Goal: Check status

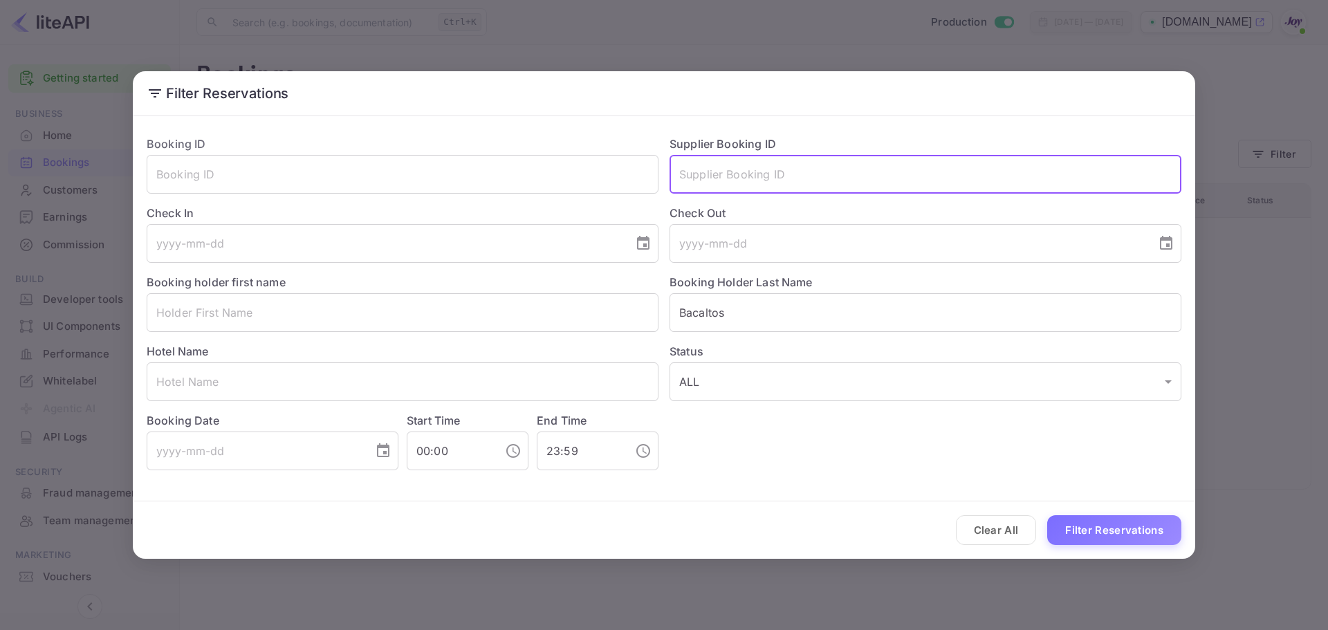
click at [718, 162] on input "text" at bounding box center [925, 174] width 512 height 39
paste input "8944700"
type input "8944700"
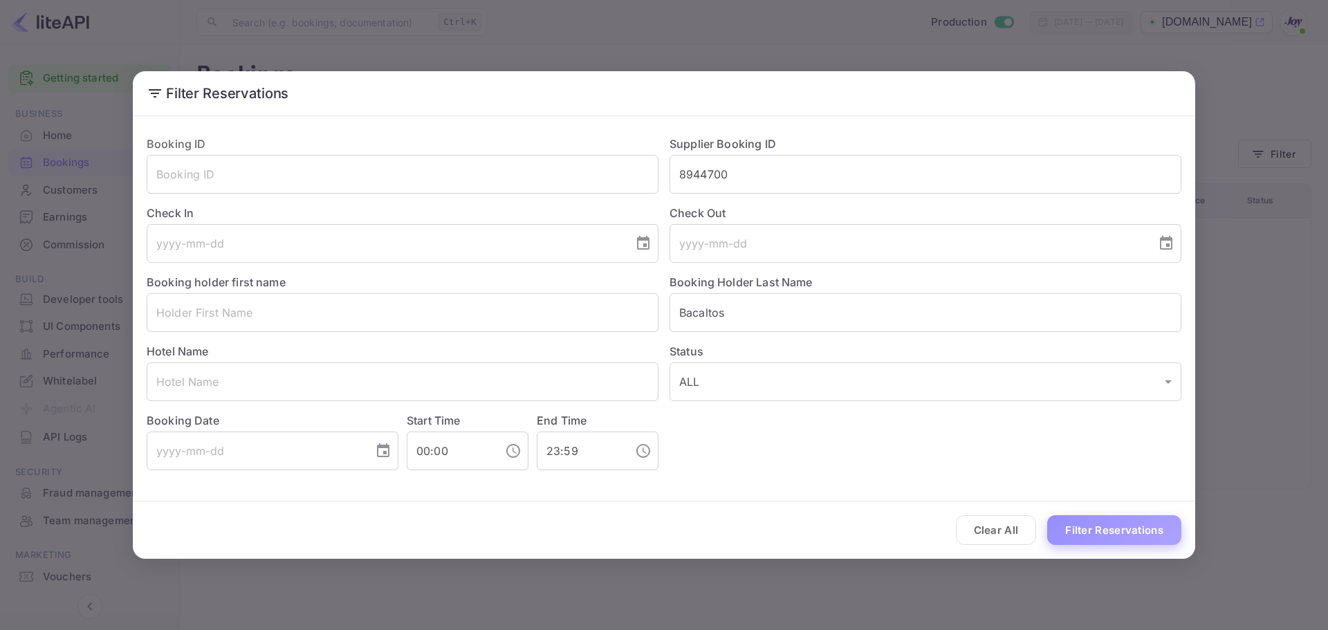
click at [1071, 538] on button "Filter Reservations" at bounding box center [1114, 530] width 134 height 30
click at [993, 536] on button "Clear All" at bounding box center [996, 530] width 81 height 30
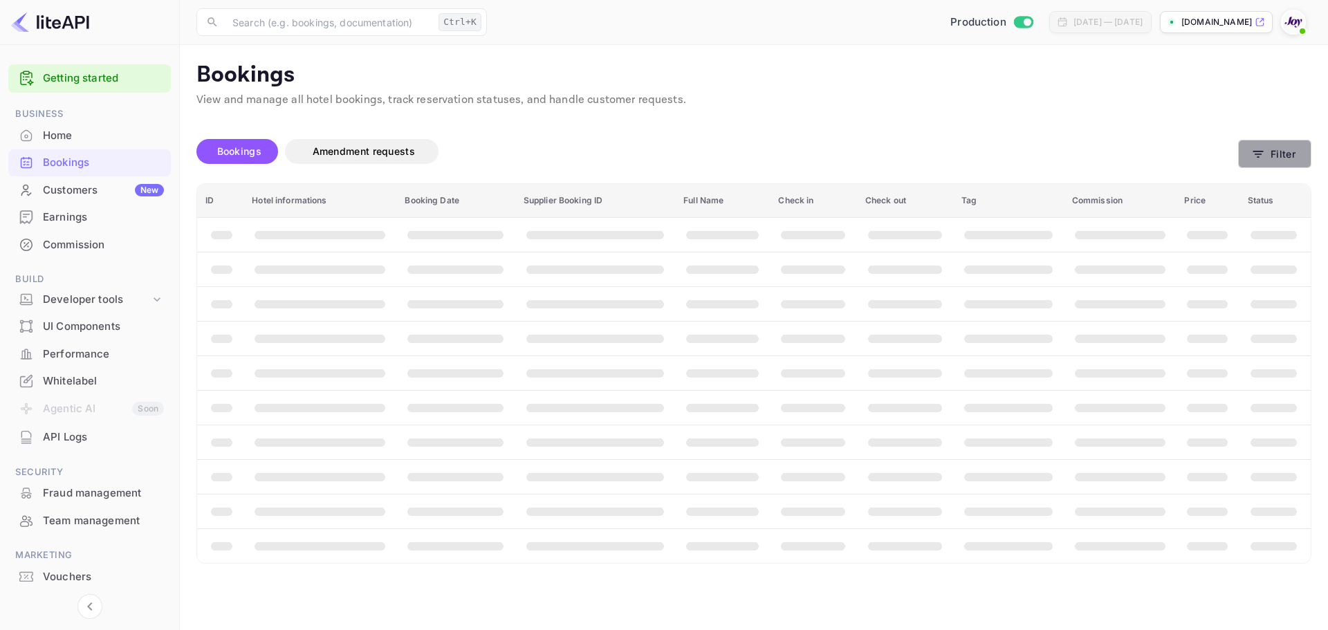
click at [1275, 156] on button "Filter" at bounding box center [1274, 154] width 73 height 28
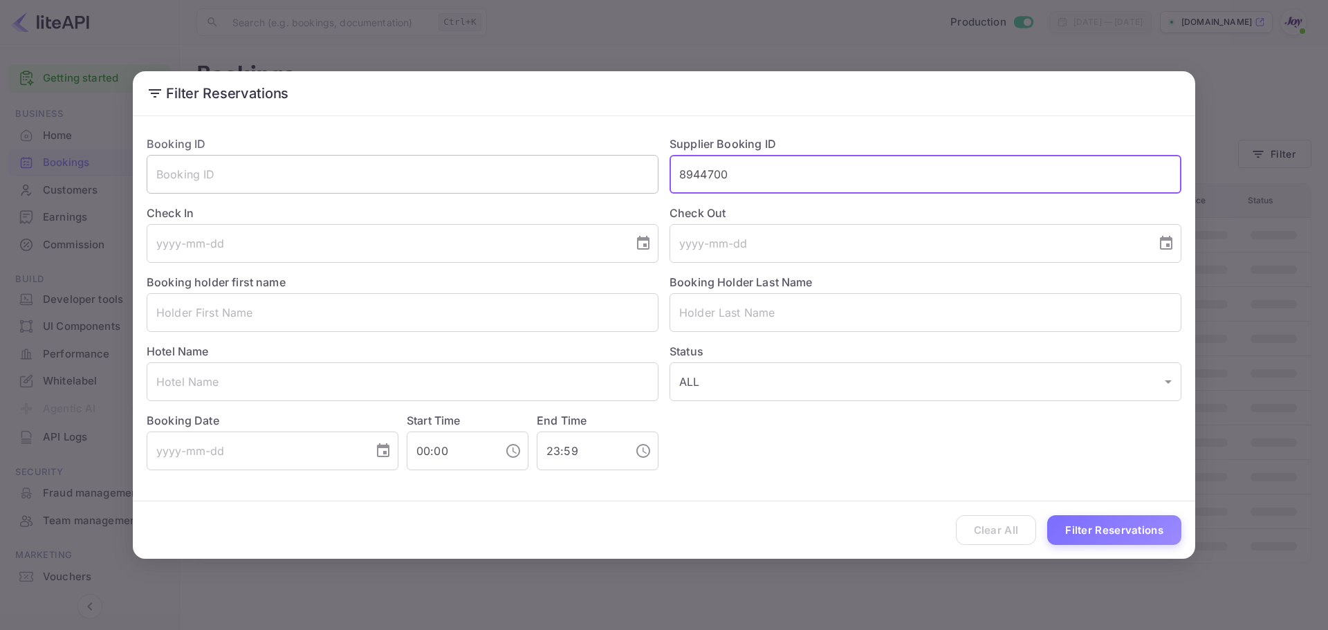
drag, startPoint x: 738, startPoint y: 176, endPoint x: 650, endPoint y: 176, distance: 87.8
click at [650, 176] on div "Booking ID ​ Supplier Booking ID 8944700 ​ Check In ​ Check Out ​ Booking holde…" at bounding box center [659, 297] width 1046 height 346
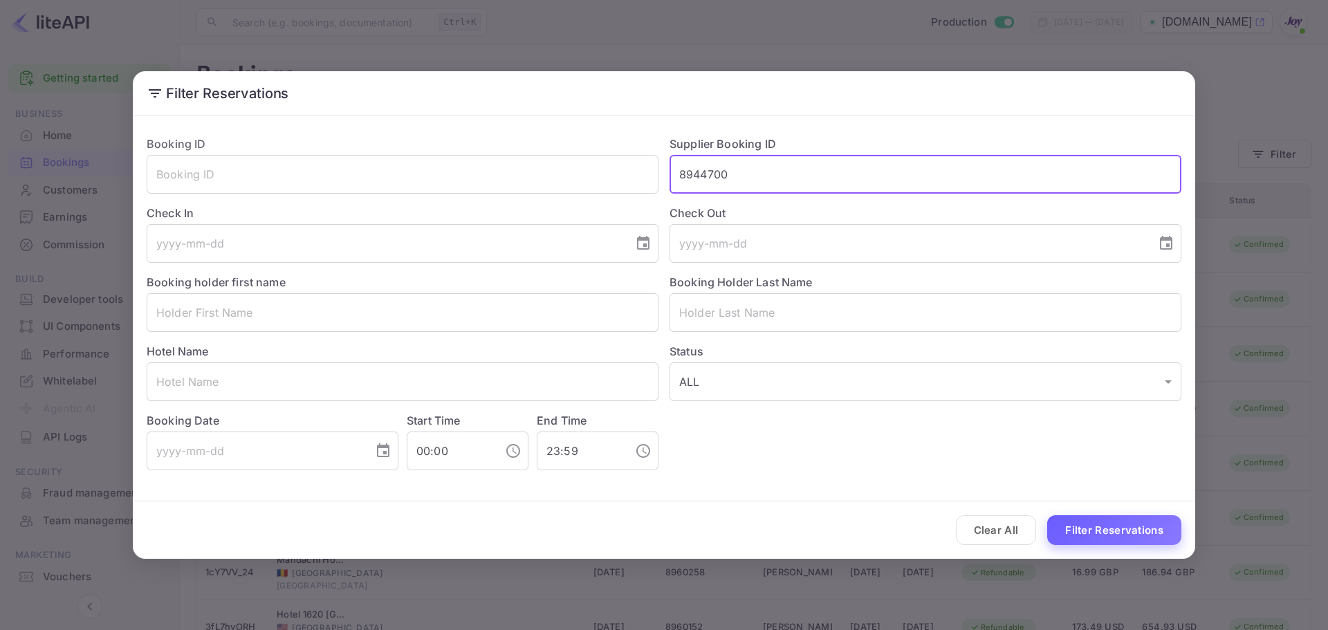
click at [1134, 534] on button "Filter Reservations" at bounding box center [1114, 530] width 134 height 30
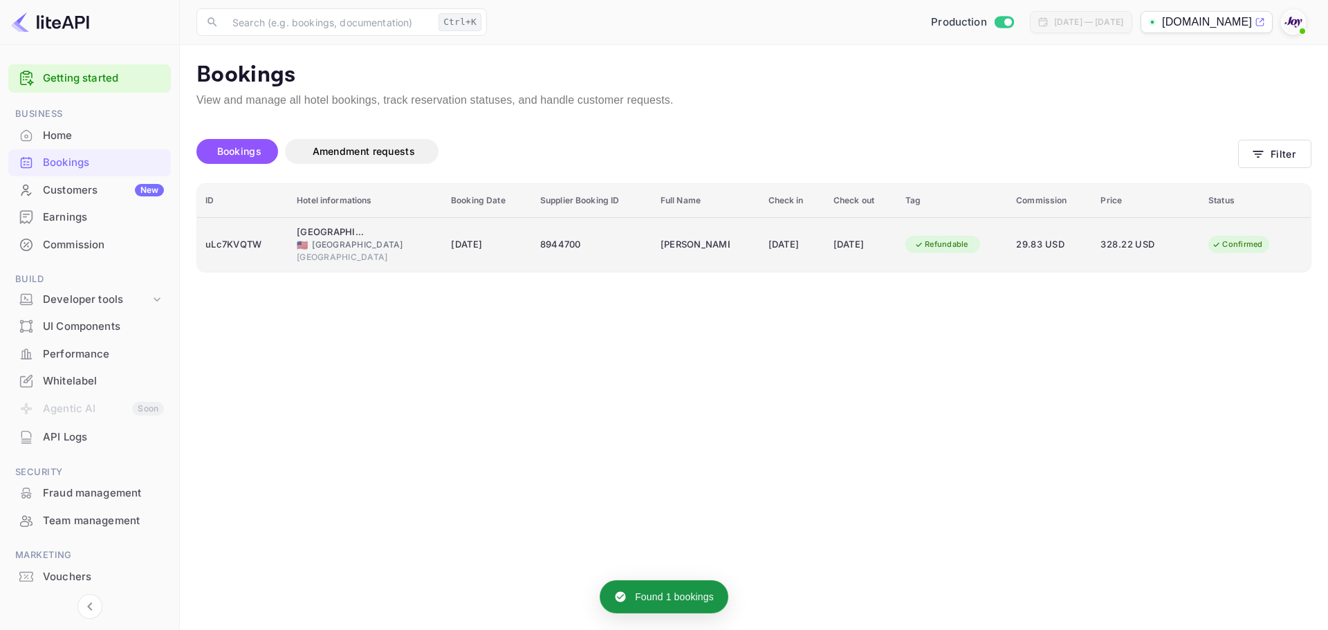
click at [253, 254] on div "uLc7KVQTW" at bounding box center [242, 245] width 75 height 22
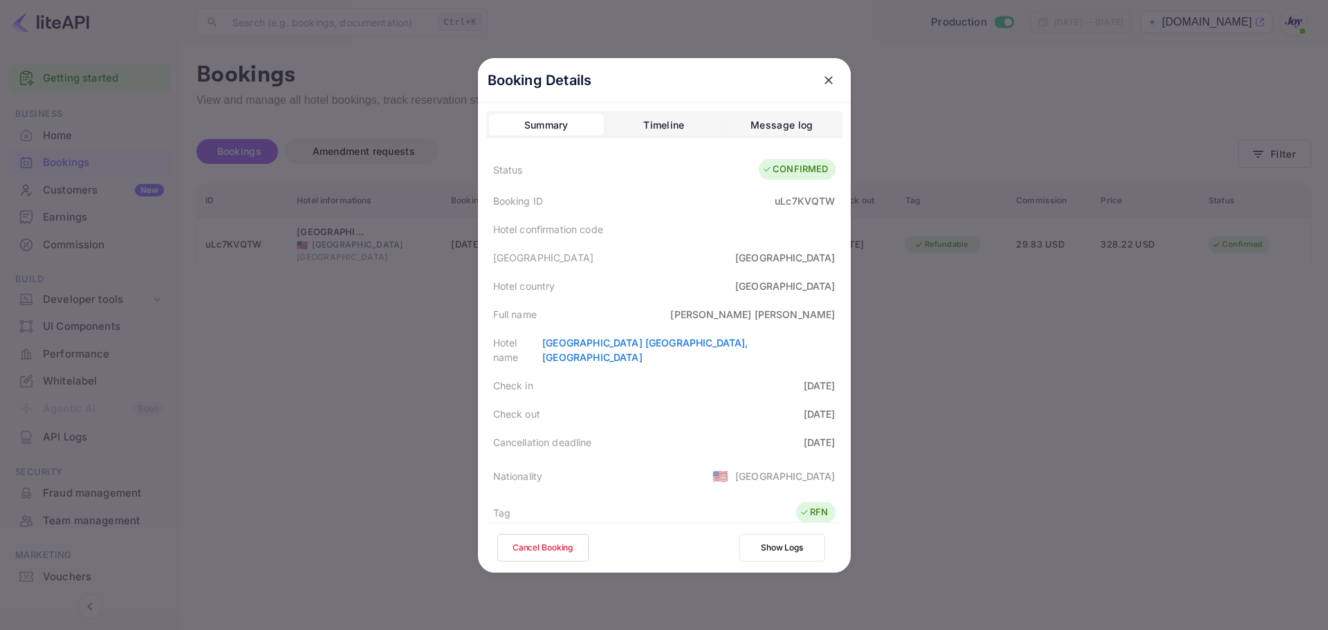
drag, startPoint x: 371, startPoint y: 362, endPoint x: 376, endPoint y: 354, distance: 9.6
click at [371, 362] on div at bounding box center [664, 315] width 1328 height 630
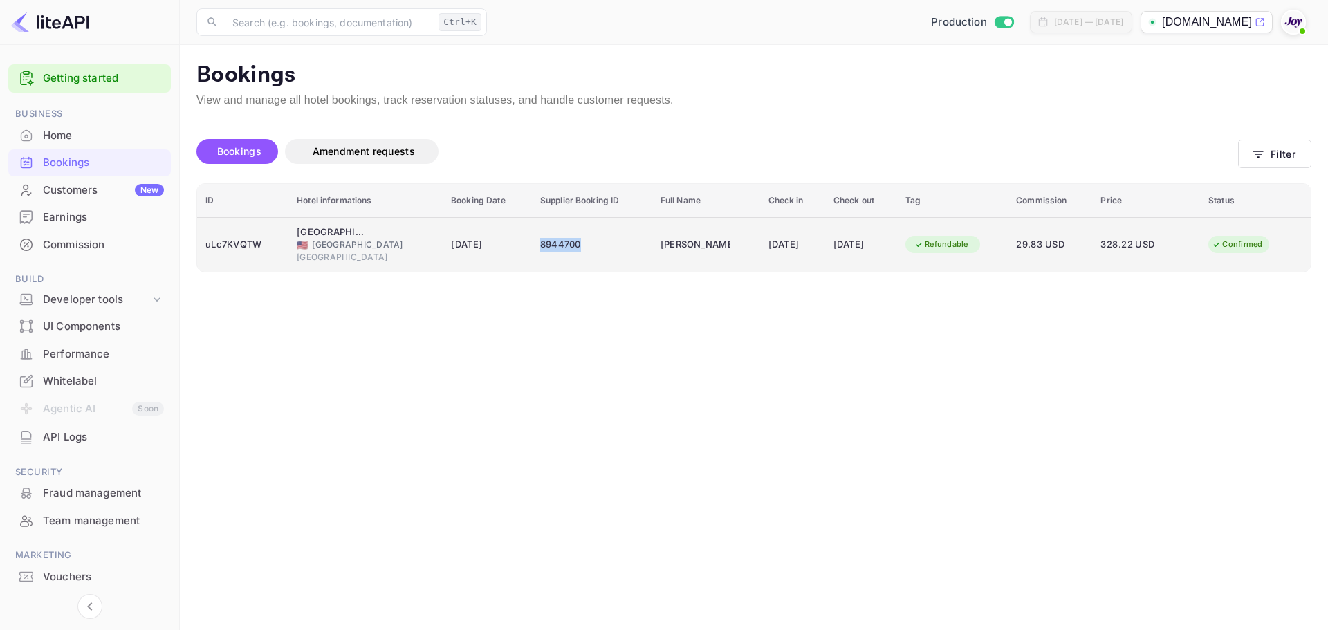
copy div "8944700"
drag, startPoint x: 581, startPoint y: 245, endPoint x: 532, endPoint y: 258, distance: 50.0
click at [532, 258] on td "8944700" at bounding box center [592, 244] width 120 height 55
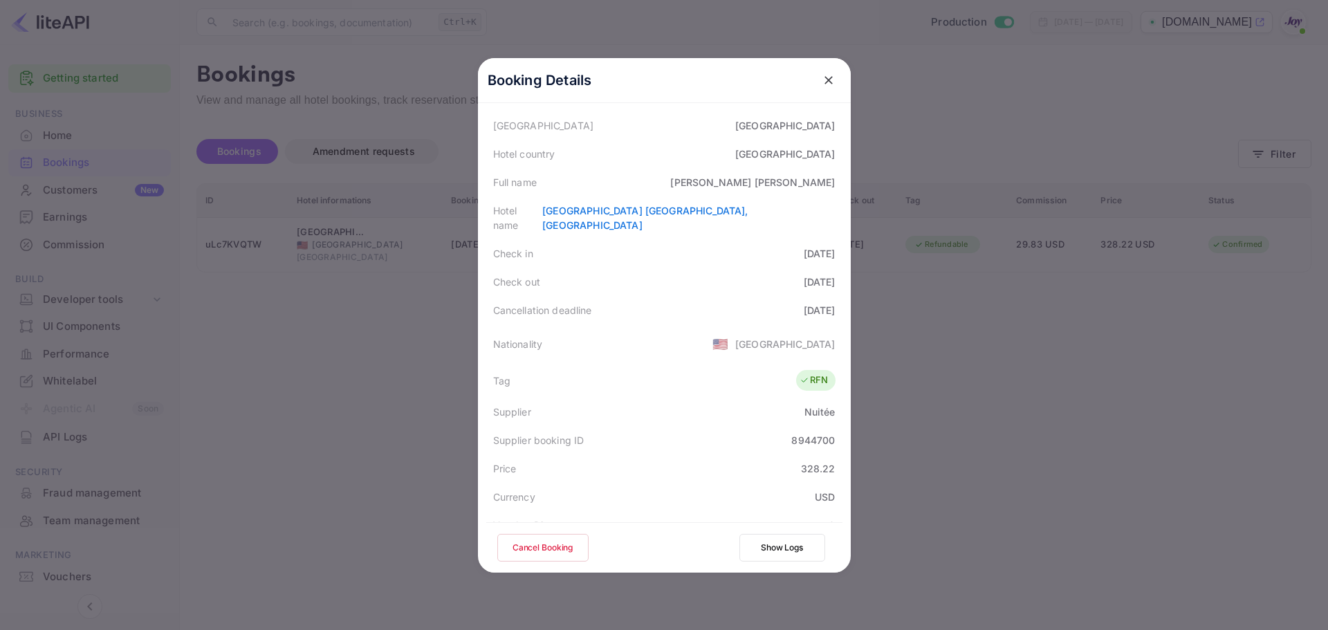
scroll to position [307, 0]
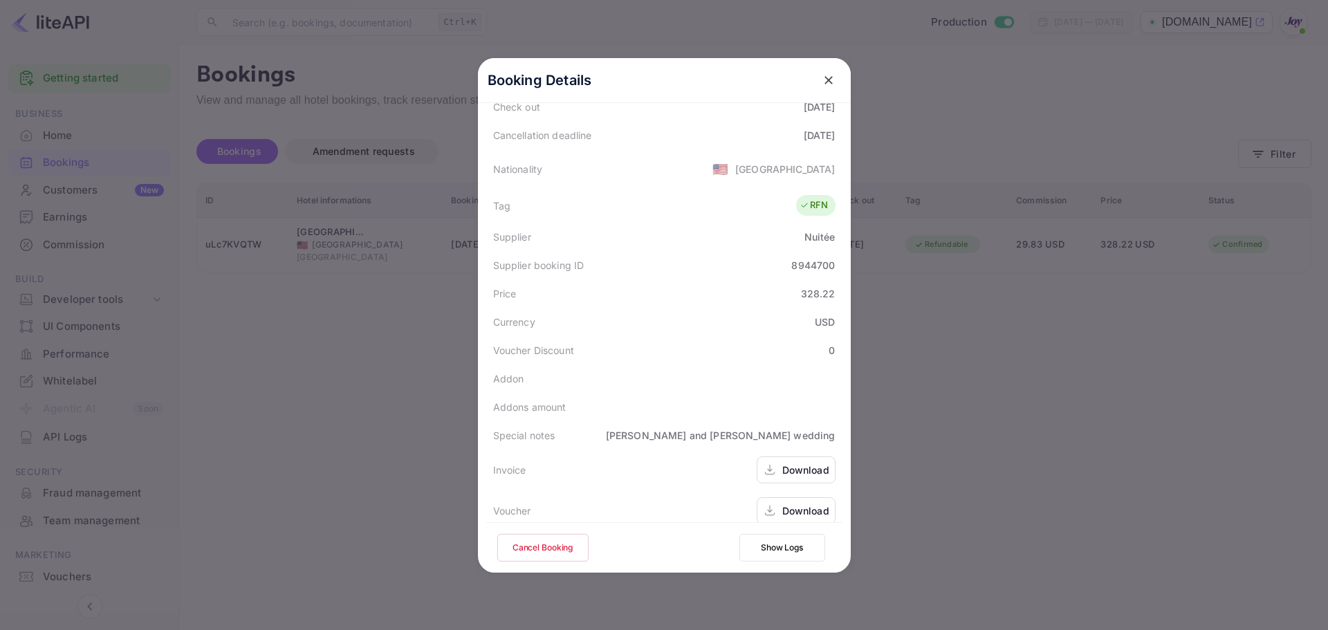
drag, startPoint x: 366, startPoint y: 359, endPoint x: 383, endPoint y: 374, distance: 22.5
click at [369, 359] on div at bounding box center [664, 315] width 1328 height 630
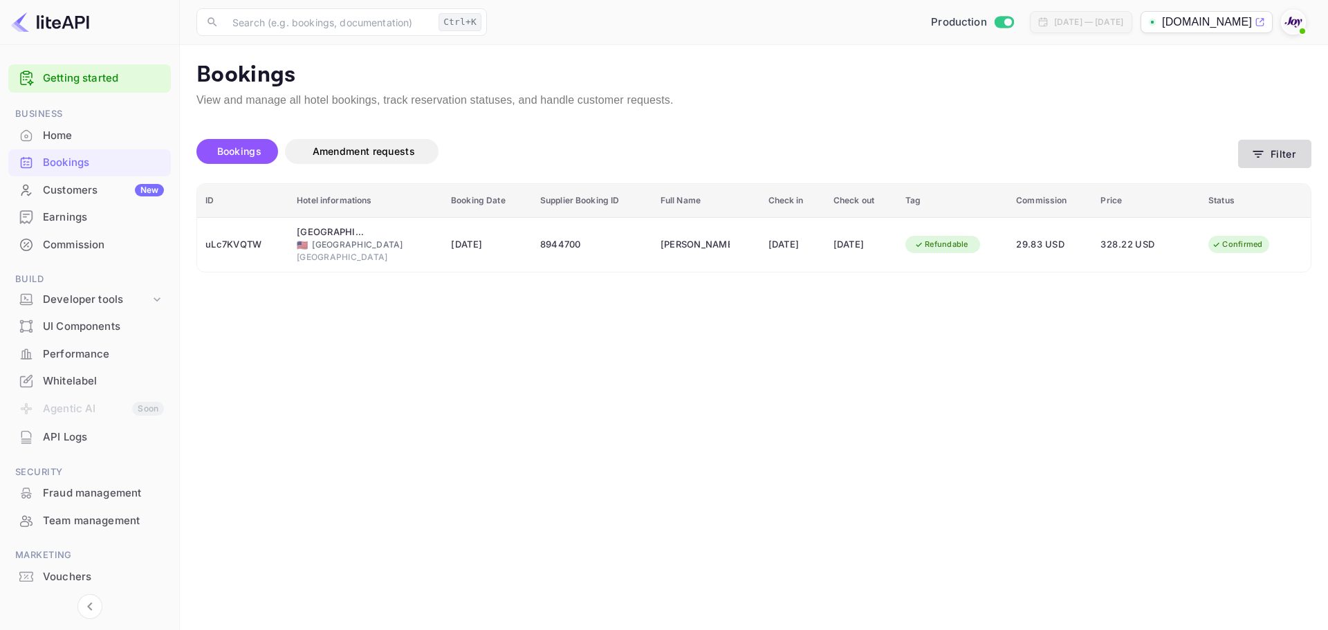
click at [1291, 152] on button "Filter" at bounding box center [1274, 154] width 73 height 28
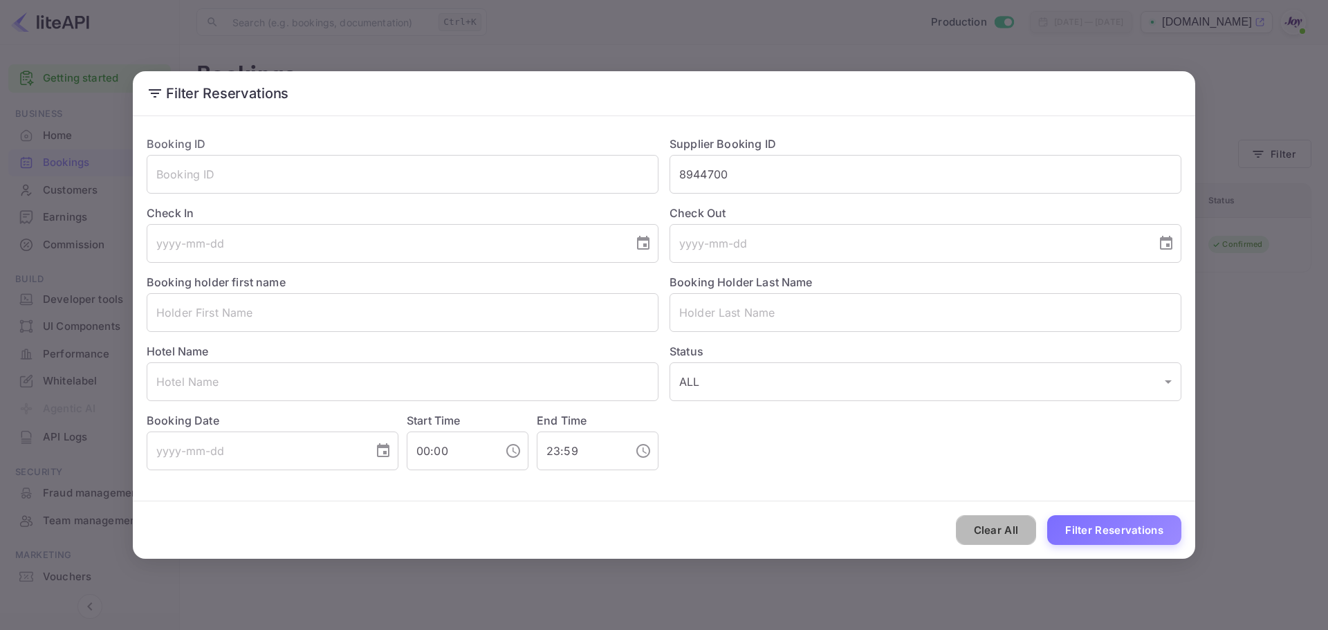
drag, startPoint x: 1001, startPoint y: 539, endPoint x: 987, endPoint y: 521, distance: 22.7
click at [1001, 538] on button "Clear All" at bounding box center [996, 530] width 81 height 30
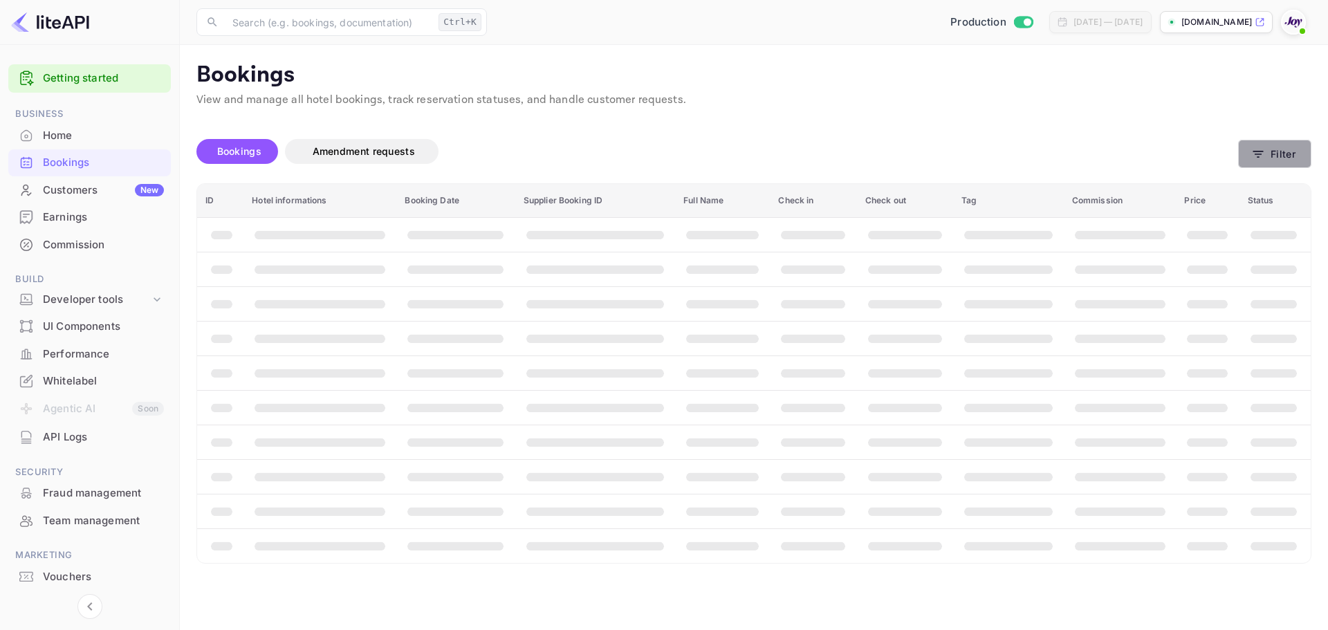
click at [1278, 161] on button "Filter" at bounding box center [1274, 154] width 73 height 28
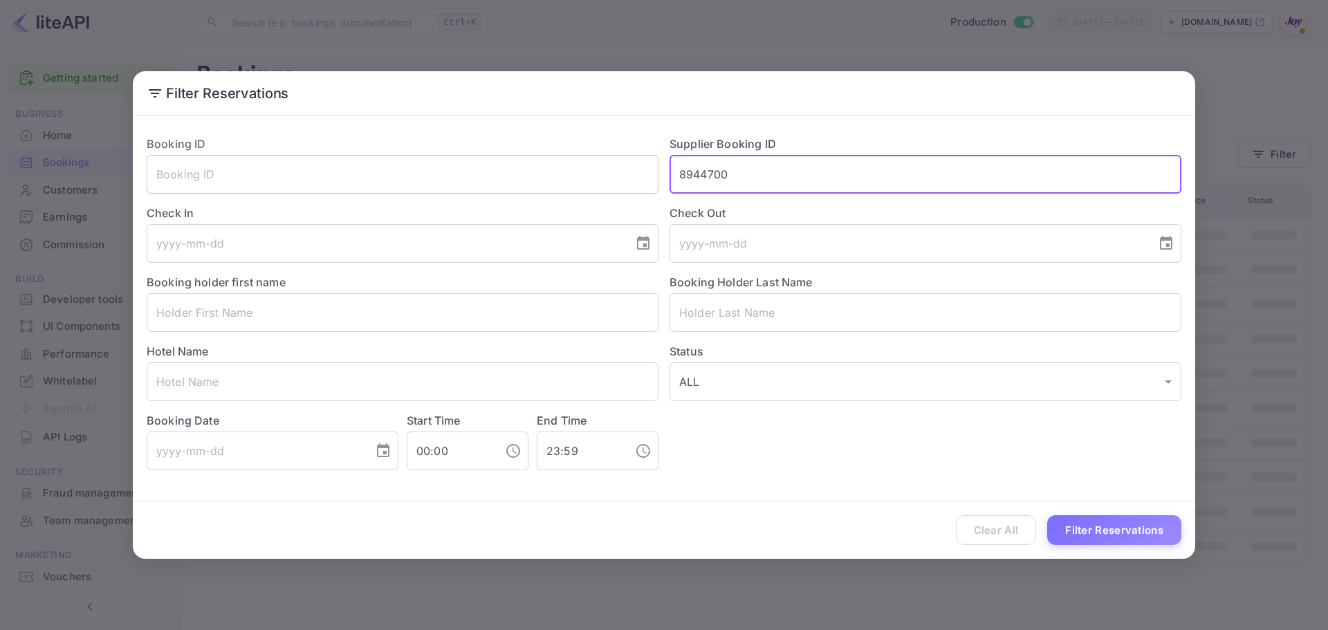
drag, startPoint x: 734, startPoint y: 172, endPoint x: 634, endPoint y: 174, distance: 100.3
click at [634, 174] on div "Booking ID ​ Supplier Booking ID 8944700 ​ Check In ​ Check Out ​ Booking holde…" at bounding box center [659, 297] width 1046 height 346
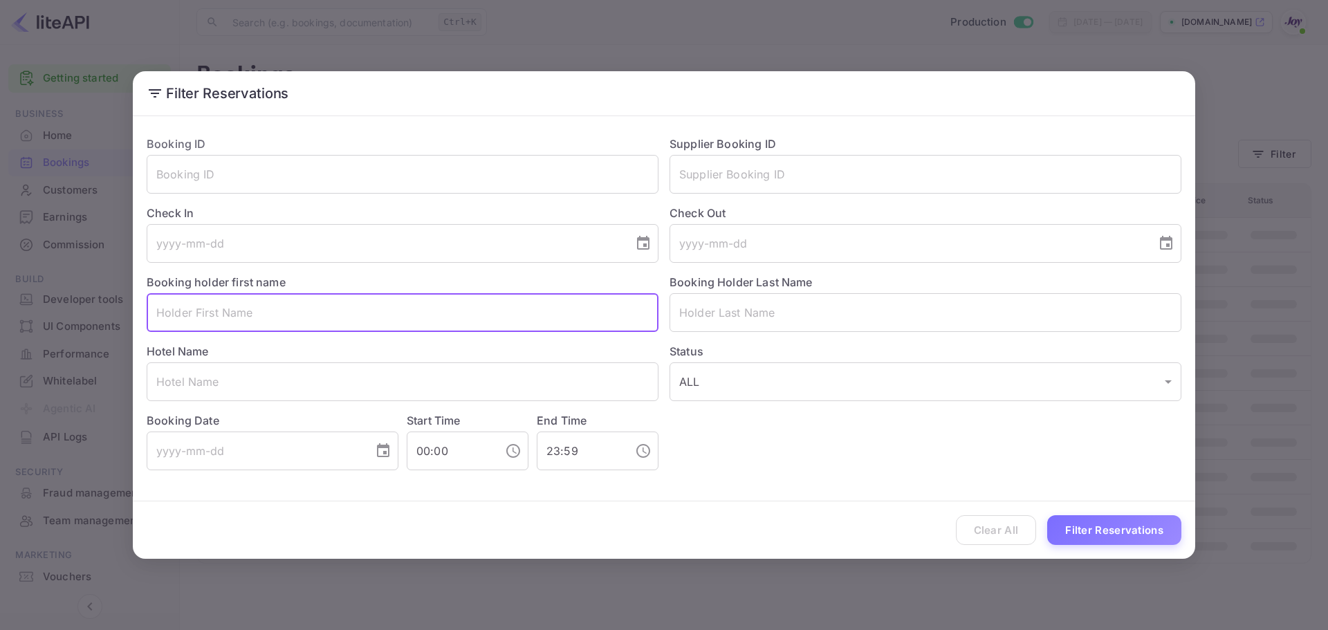
click at [230, 318] on input "text" at bounding box center [403, 312] width 512 height 39
paste input "[PERSON_NAME]"
click at [281, 310] on input "[PERSON_NAME]" at bounding box center [403, 312] width 512 height 39
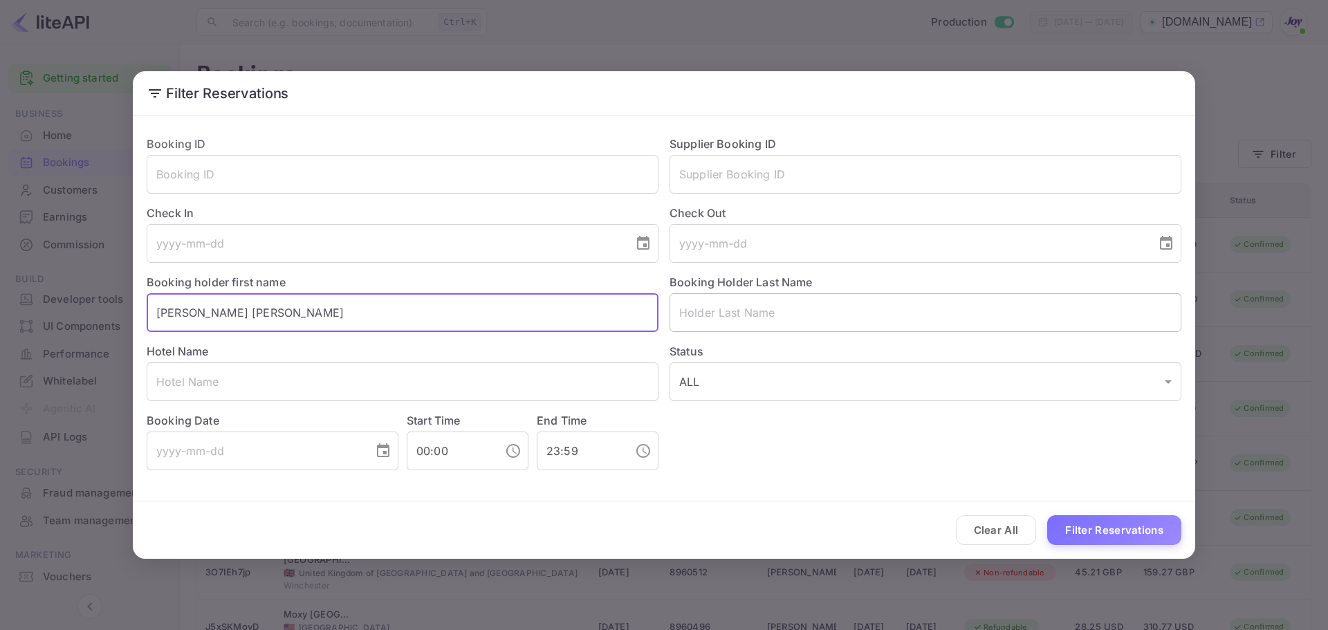
type input "[PERSON_NAME] [PERSON_NAME]"
click at [754, 313] on input "text" at bounding box center [925, 312] width 512 height 39
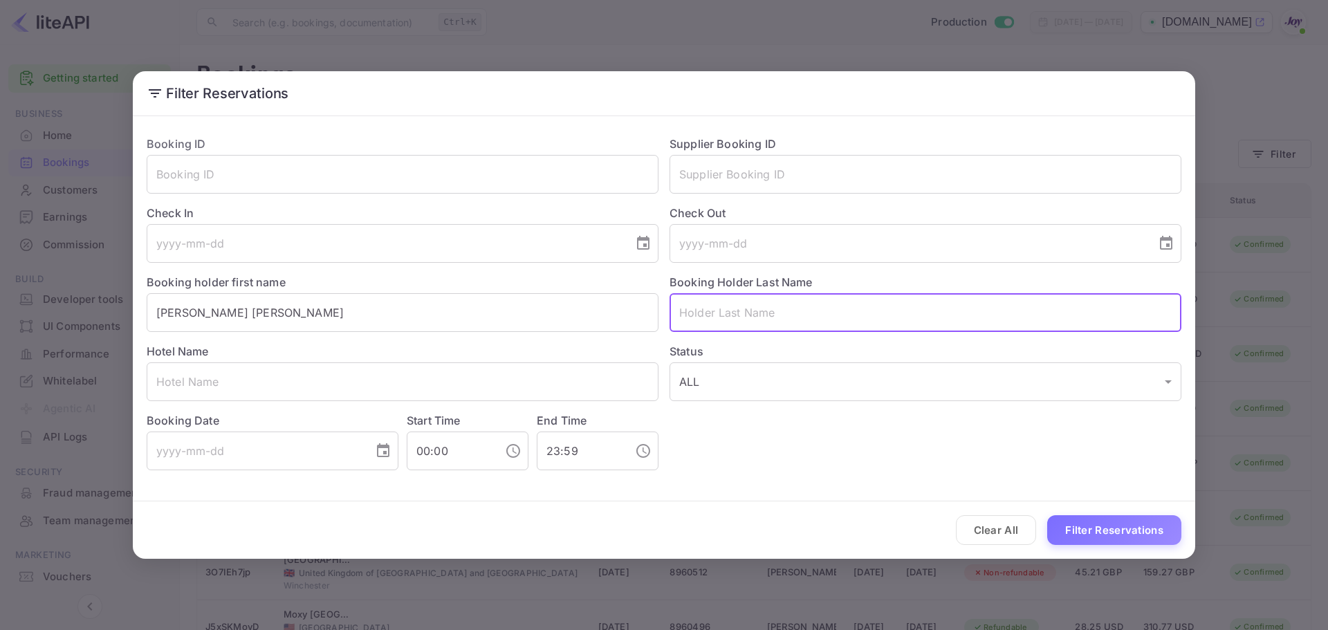
paste input "Bacaltos"
type input "Bacaltos"
click at [1099, 536] on button "Filter Reservations" at bounding box center [1114, 530] width 134 height 30
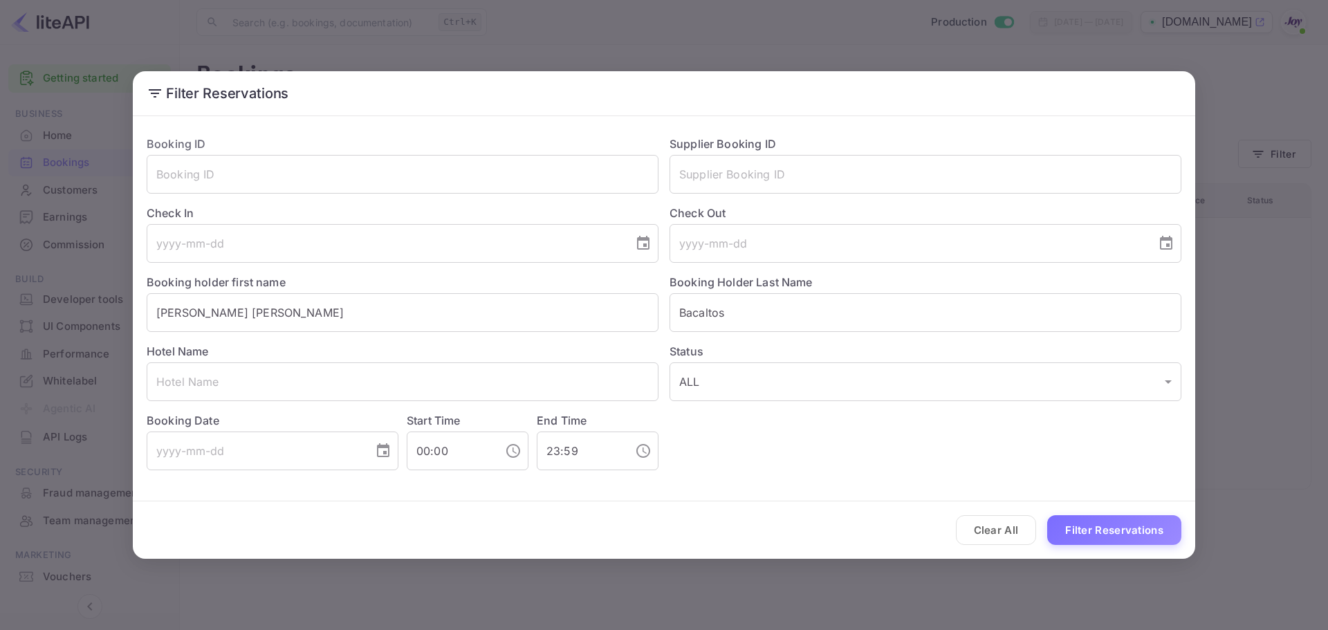
drag, startPoint x: 995, startPoint y: 530, endPoint x: 982, endPoint y: 518, distance: 18.1
click at [994, 530] on button "Clear All" at bounding box center [996, 530] width 81 height 30
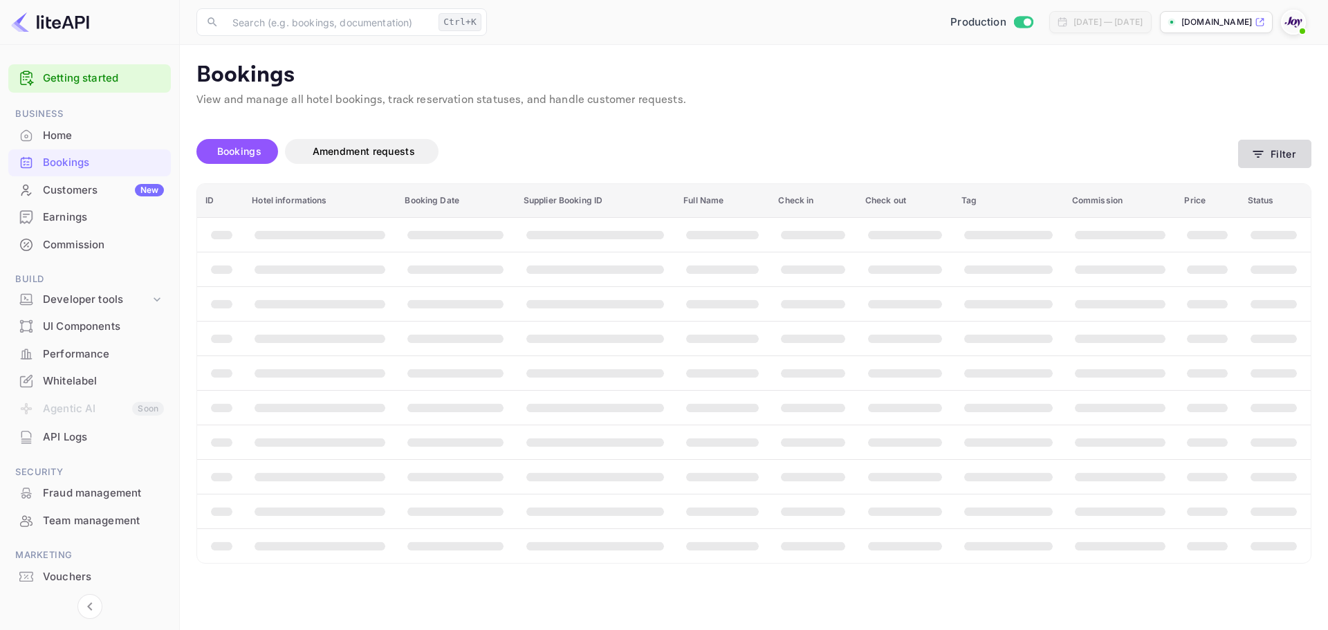
click at [1278, 158] on button "Filter" at bounding box center [1274, 154] width 73 height 28
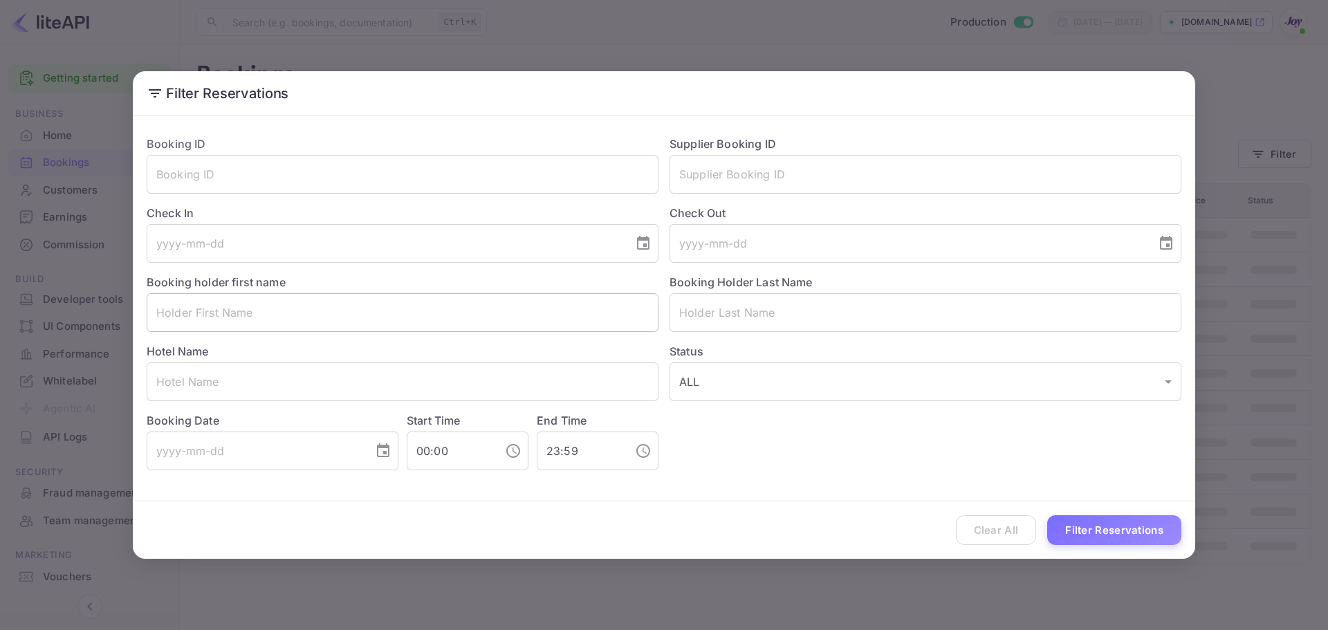
click at [264, 318] on input "text" at bounding box center [403, 312] width 512 height 39
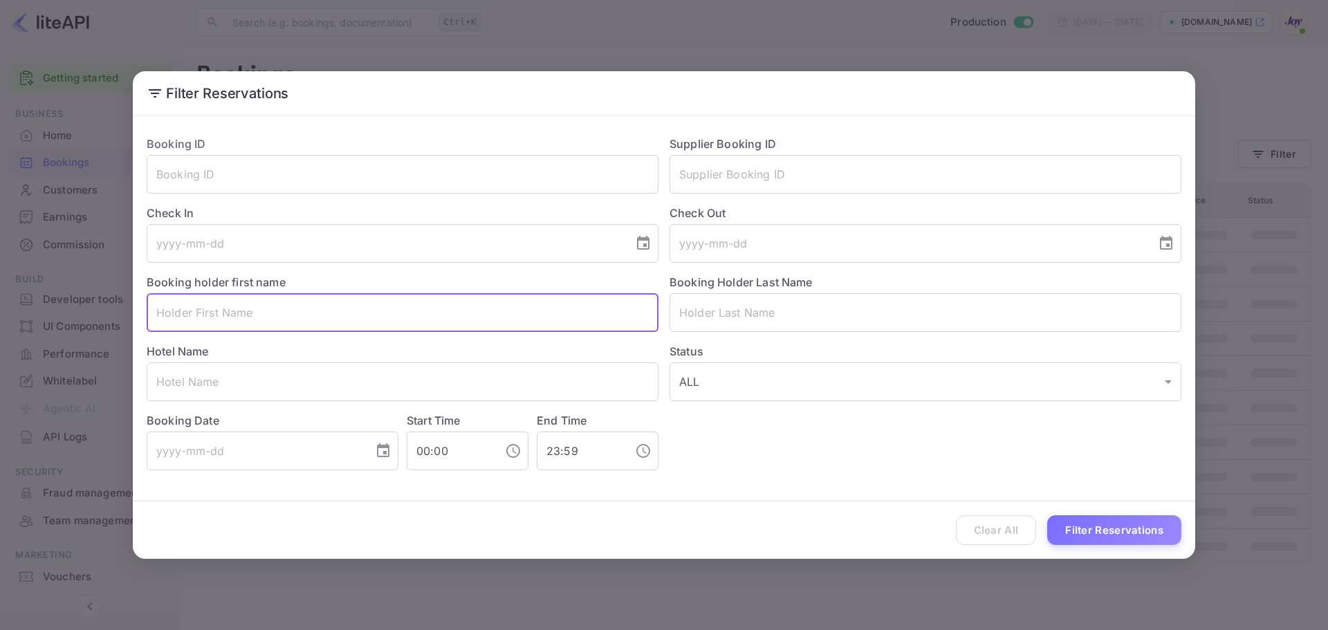
paste input "[PERSON_NAME]"
click at [317, 313] on input "[PERSON_NAME]" at bounding box center [403, 312] width 512 height 39
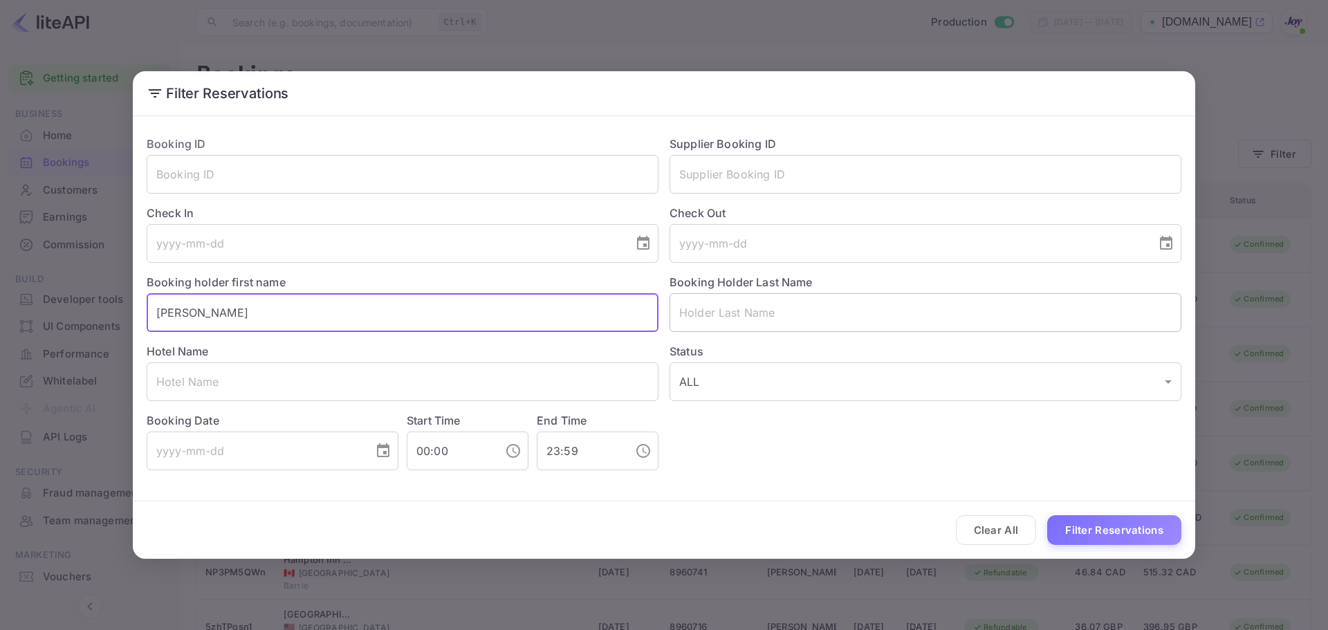
type input "[PERSON_NAME]"
click at [736, 314] on input "text" at bounding box center [925, 312] width 512 height 39
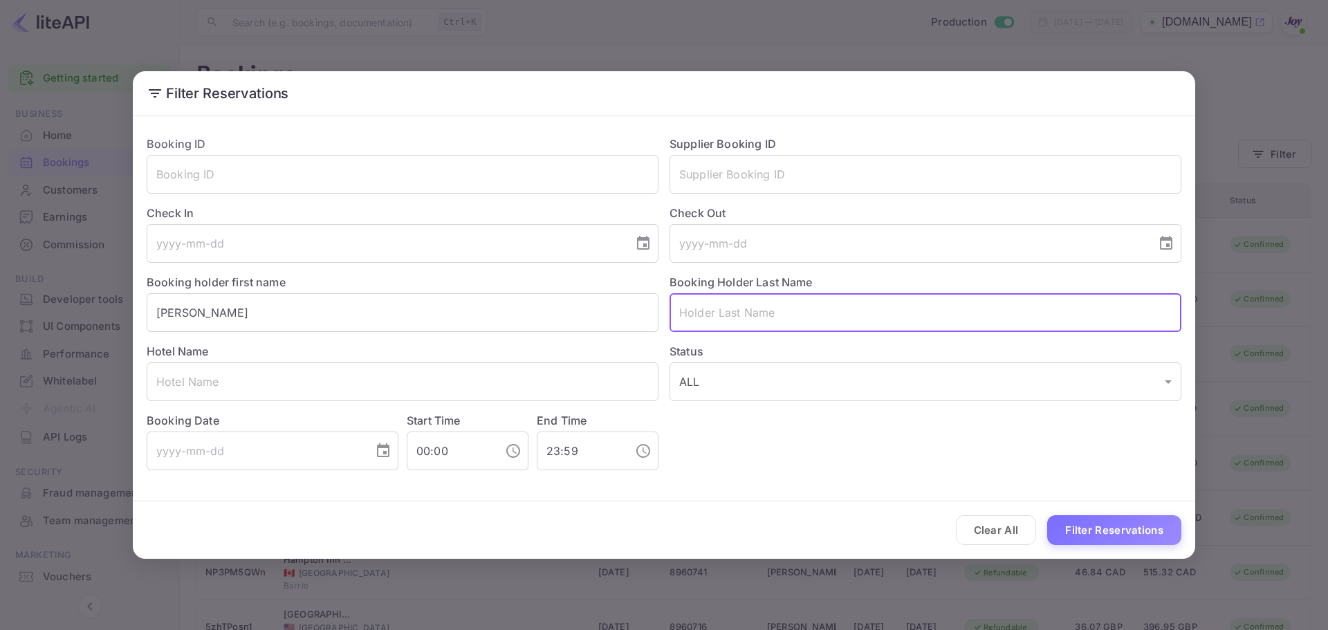
paste input "Bacaltos"
type input "Bacaltos"
click at [1077, 526] on button "Filter Reservations" at bounding box center [1114, 530] width 134 height 30
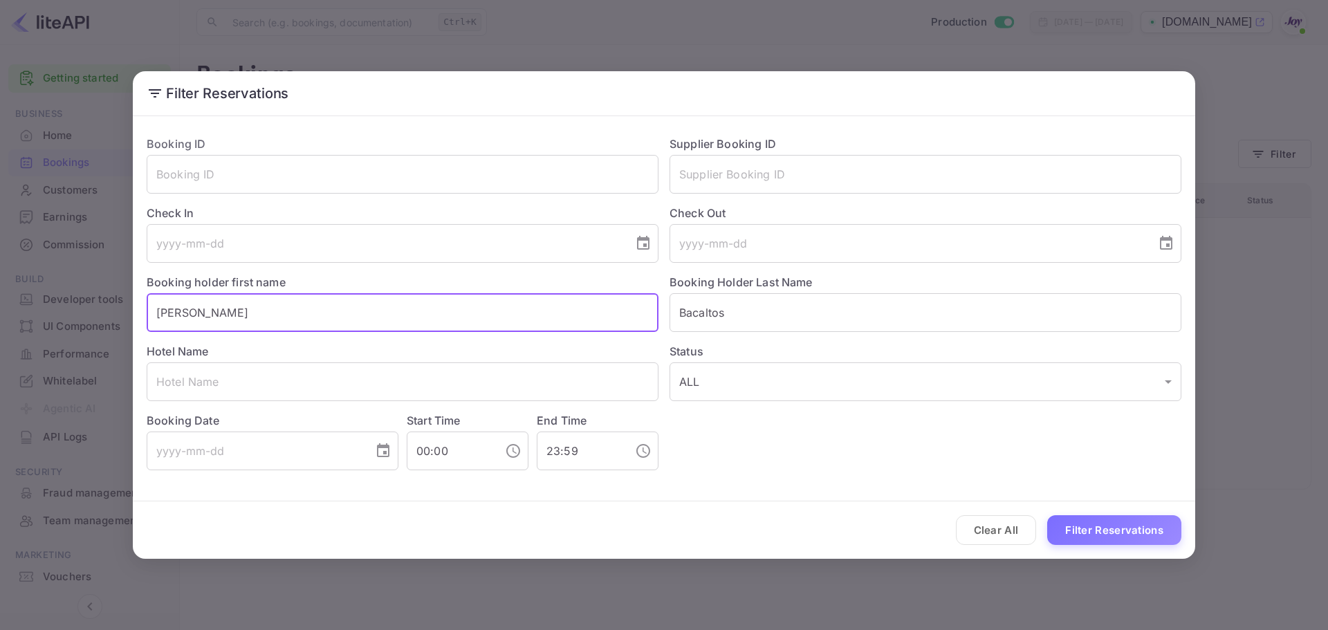
drag, startPoint x: 318, startPoint y: 311, endPoint x: 219, endPoint y: 312, distance: 98.9
click at [201, 312] on input "[PERSON_NAME]" at bounding box center [403, 312] width 512 height 39
type input "[PERSON_NAME]"
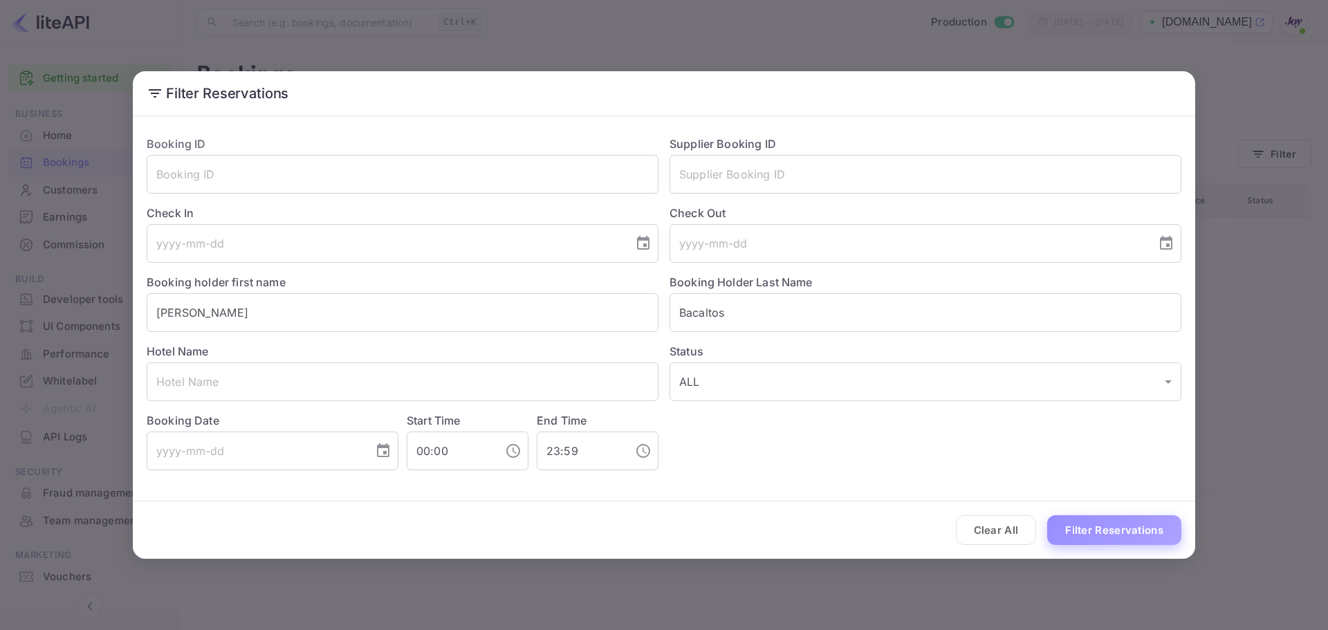
click at [1094, 532] on button "Filter Reservations" at bounding box center [1114, 530] width 134 height 30
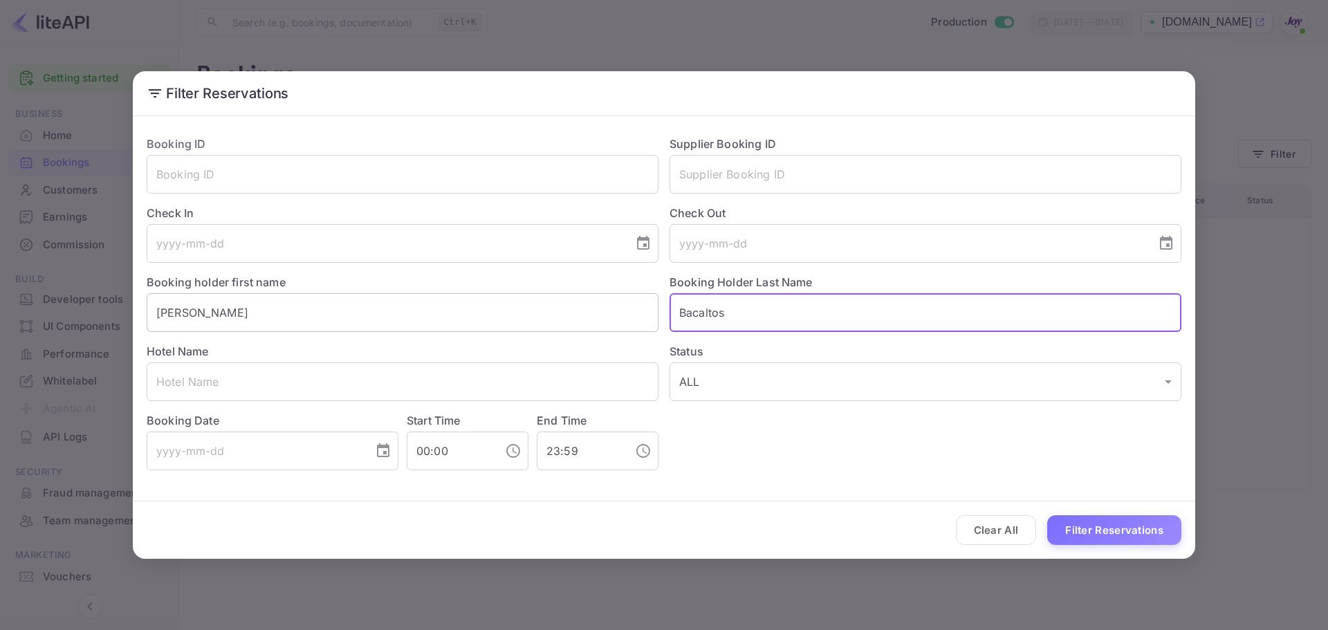
drag, startPoint x: 744, startPoint y: 312, endPoint x: 586, endPoint y: 315, distance: 158.4
click at [586, 315] on div "Booking ID ​ Supplier Booking ID ​ Check In ​ Check Out ​ Booking holder first …" at bounding box center [659, 297] width 1046 height 346
paste input "Cabrer"
type input "[PERSON_NAME]"
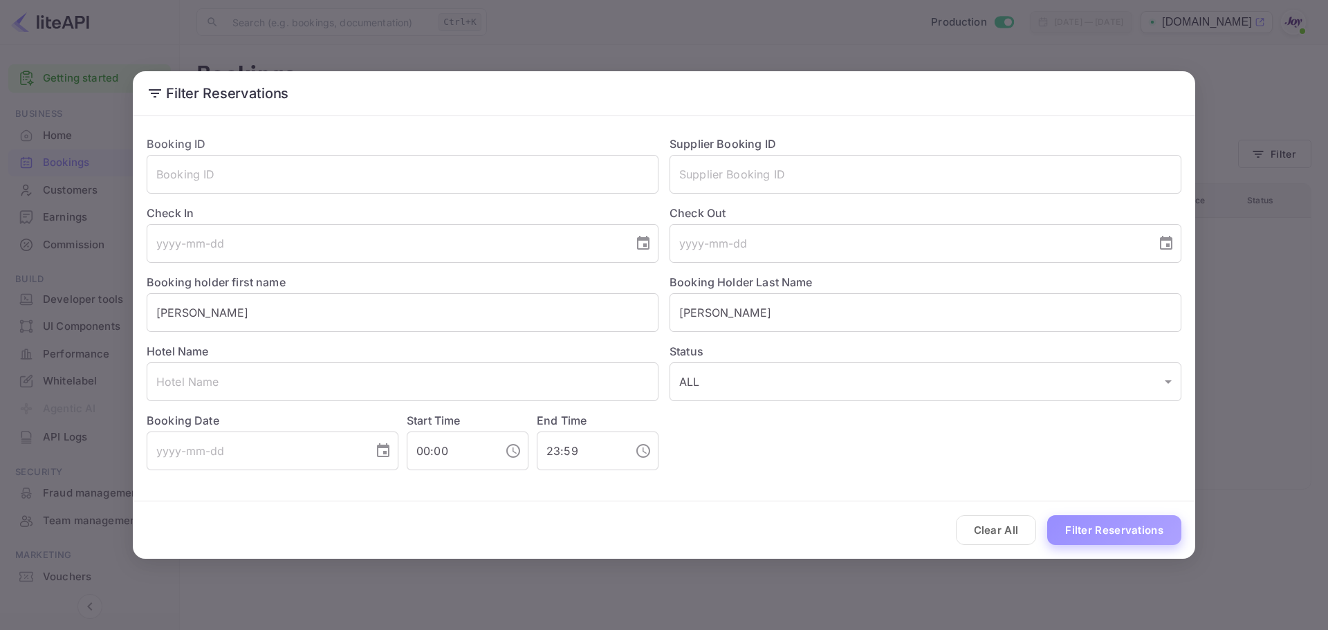
click at [1122, 532] on button "Filter Reservations" at bounding box center [1114, 530] width 134 height 30
drag, startPoint x: 1038, startPoint y: 533, endPoint x: 1031, endPoint y: 532, distance: 7.1
click at [1032, 532] on div "Clear All Filter Reservations" at bounding box center [664, 529] width 1062 height 57
drag, startPoint x: 1031, startPoint y: 532, endPoint x: 1049, endPoint y: 530, distance: 18.0
click at [1032, 528] on button "Clear All" at bounding box center [996, 530] width 81 height 30
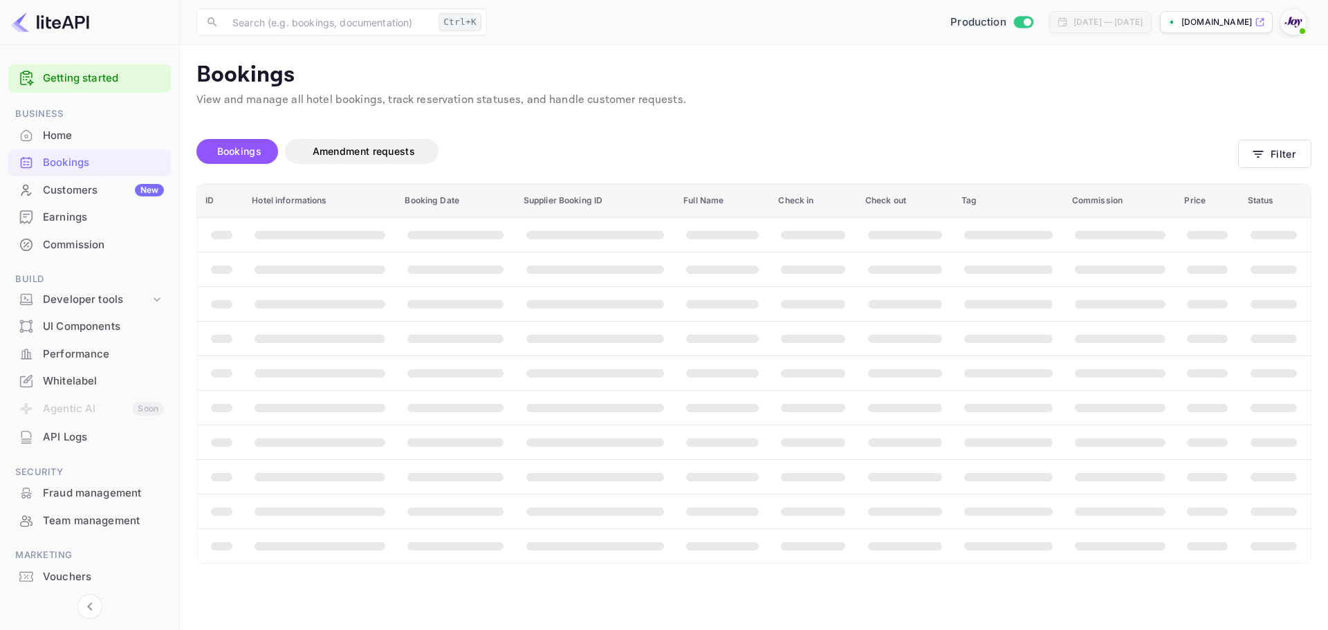
click at [1139, 147] on div "Bookings Amendment requests" at bounding box center [716, 151] width 1041 height 25
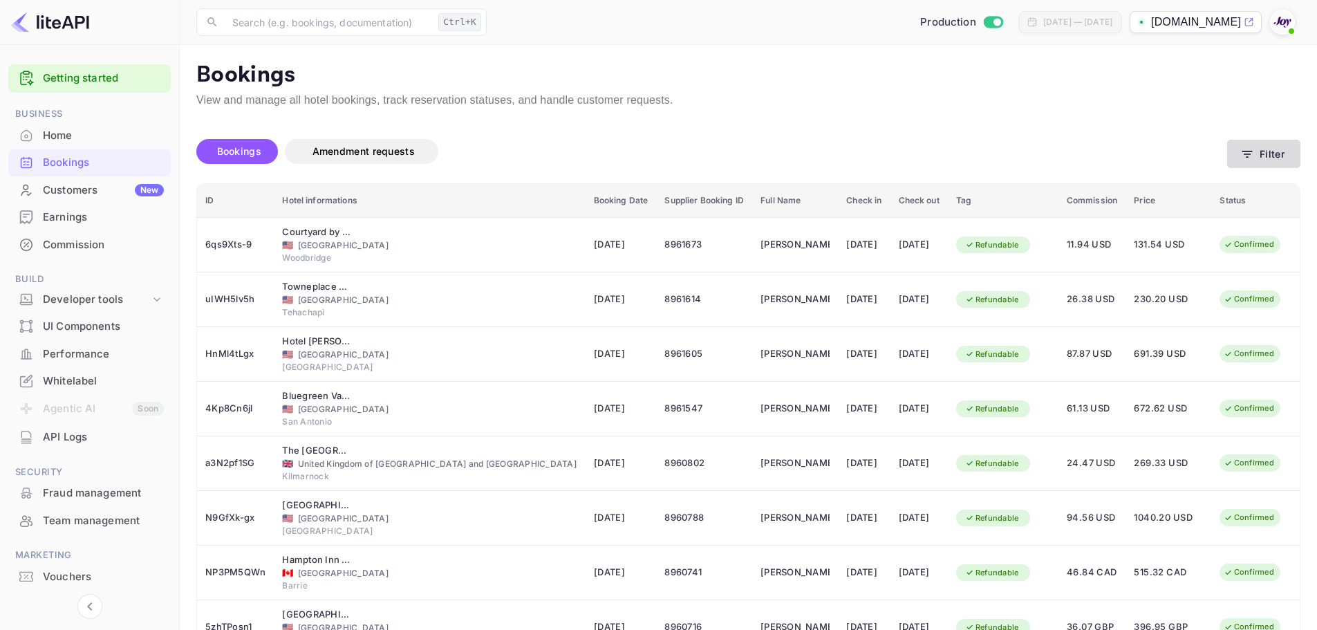
click at [1278, 151] on button "Filter" at bounding box center [1263, 154] width 73 height 28
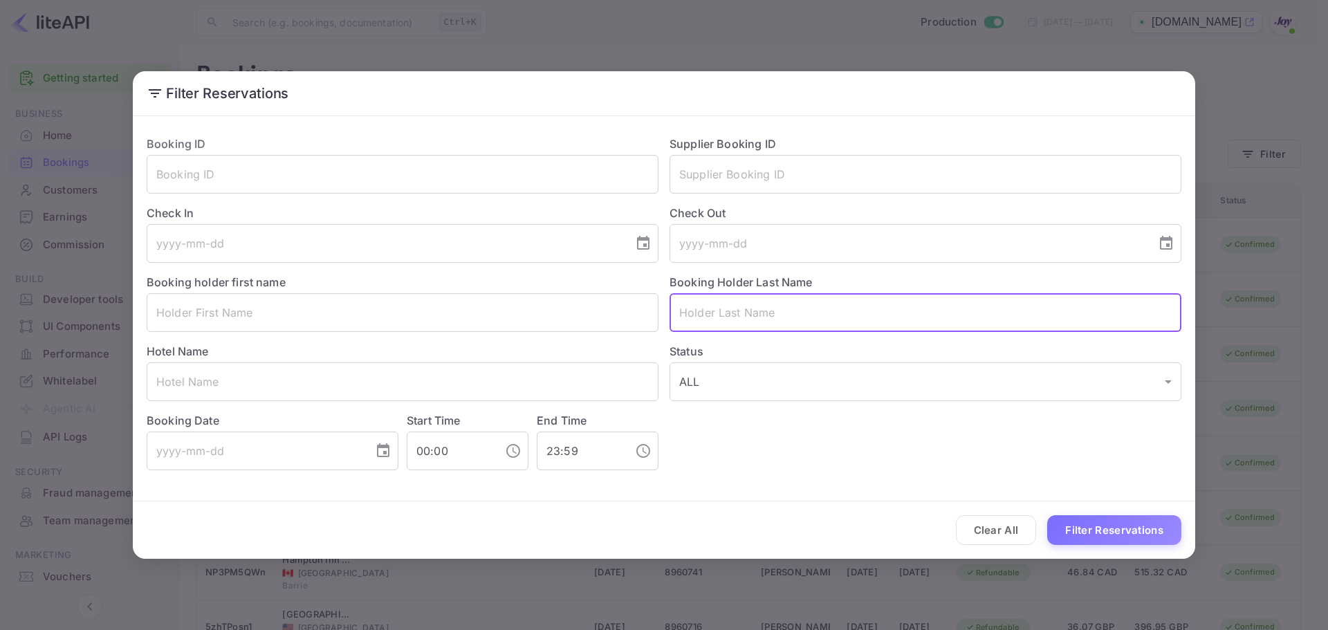
click at [745, 320] on input "text" at bounding box center [925, 312] width 512 height 39
paste input "[PERSON_NAME]"
type input "[PERSON_NAME]"
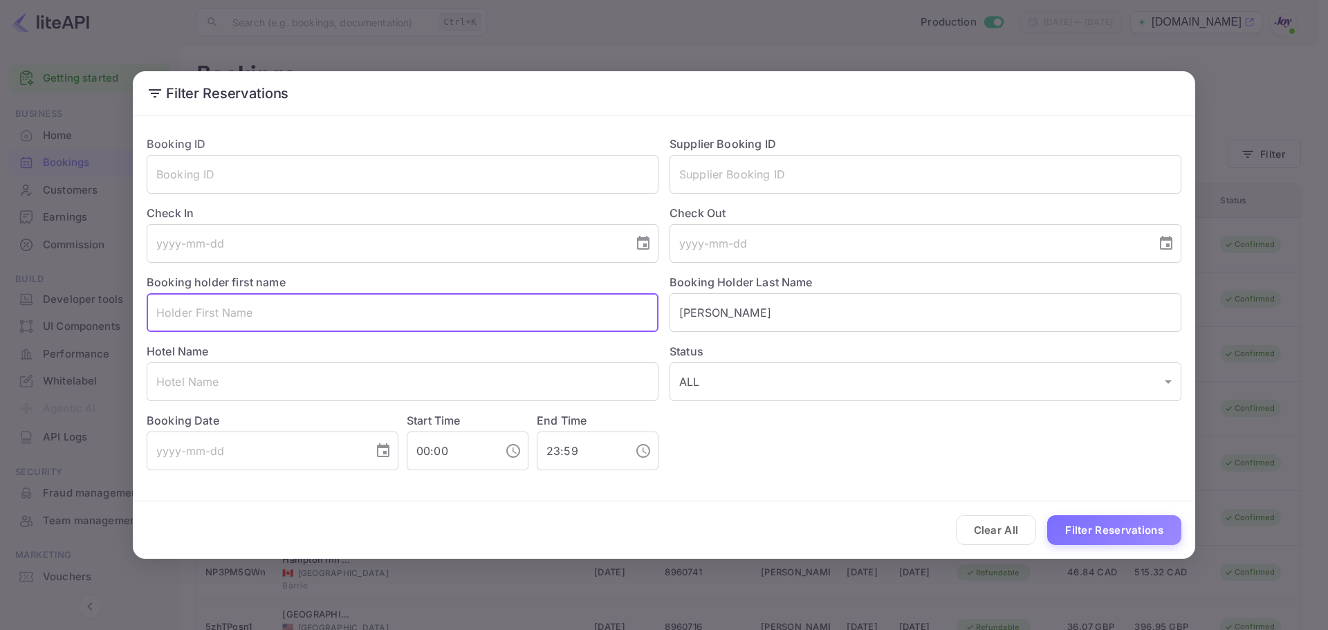
click at [440, 313] on input "text" at bounding box center [403, 312] width 512 height 39
paste input "[PERSON_NAME]"
type input "[PERSON_NAME]"
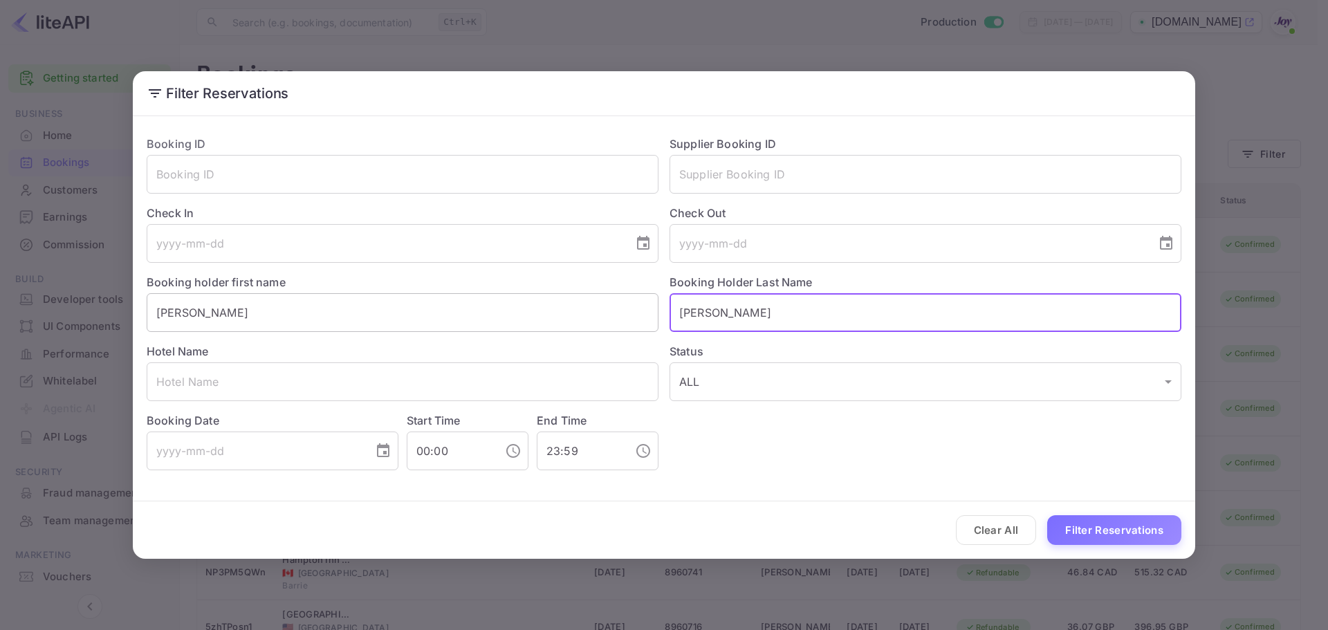
drag, startPoint x: 790, startPoint y: 305, endPoint x: 584, endPoint y: 320, distance: 205.9
click at [534, 308] on div "Booking ID ​ Supplier Booking ID ​ Check In ​ Check Out ​ Booking holder first …" at bounding box center [659, 297] width 1046 height 346
paste input "[PERSON_NAME]"
type input "[PERSON_NAME]"
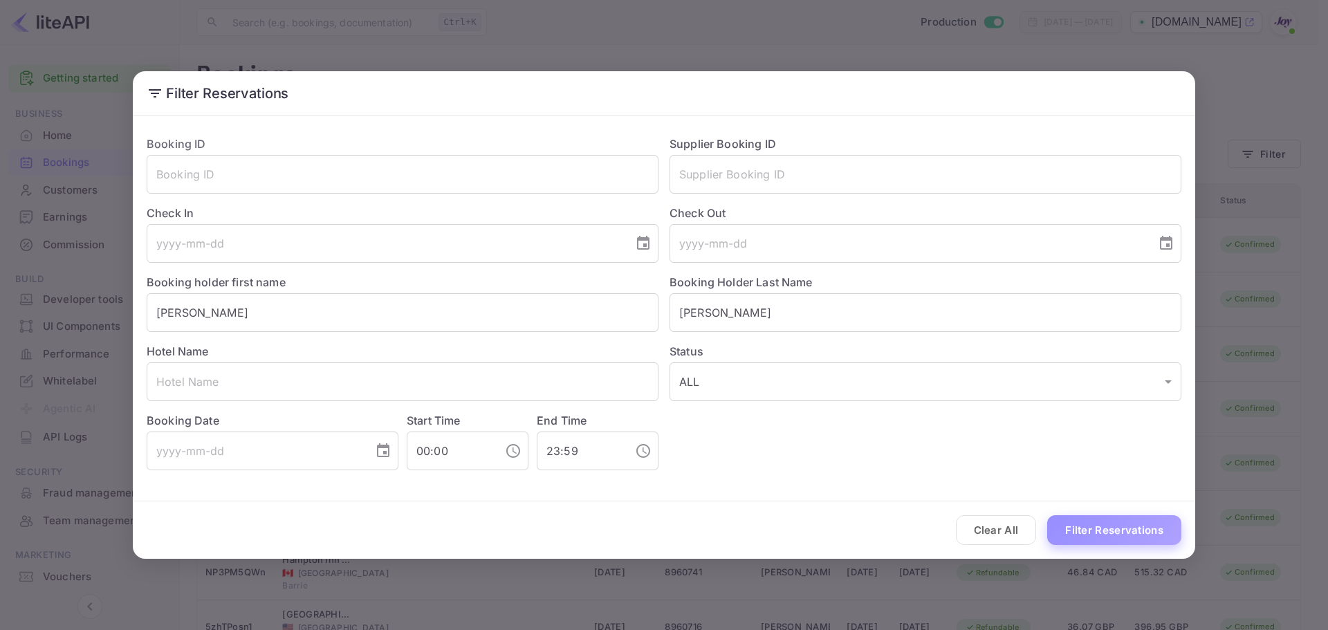
click at [1083, 533] on button "Filter Reservations" at bounding box center [1114, 530] width 134 height 30
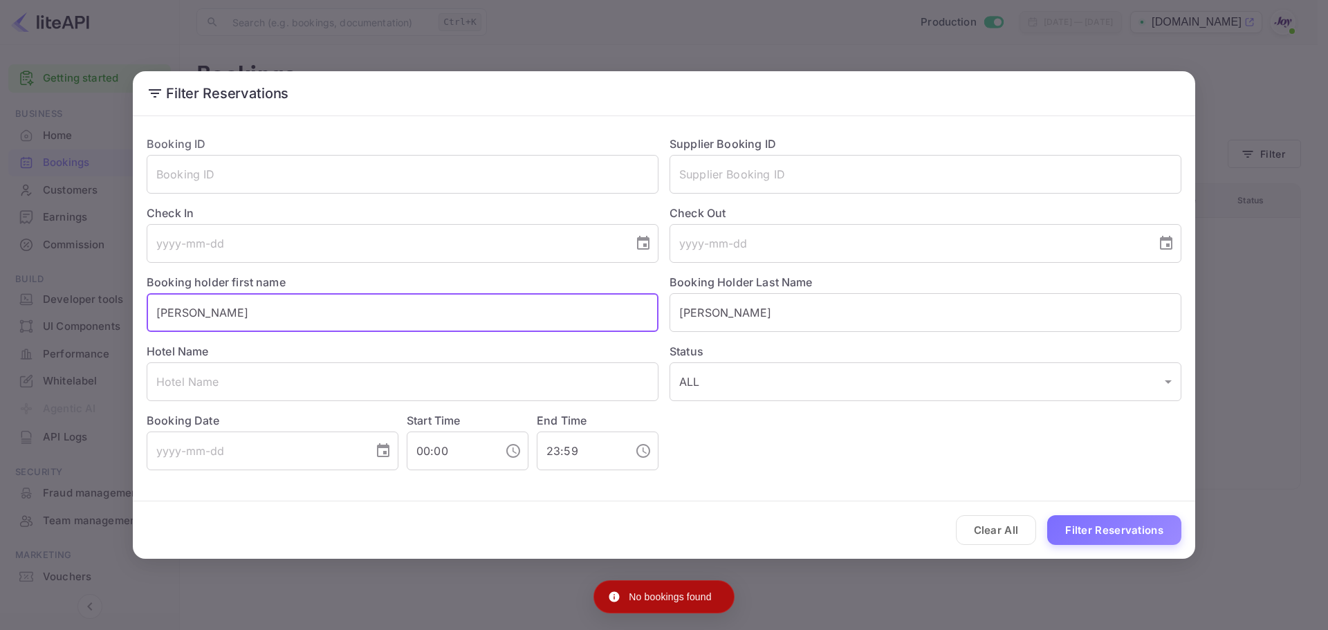
drag, startPoint x: 256, startPoint y: 317, endPoint x: 139, endPoint y: 317, distance: 116.9
click at [137, 317] on div "Booking holder first name [PERSON_NAME] ​" at bounding box center [397, 297] width 523 height 69
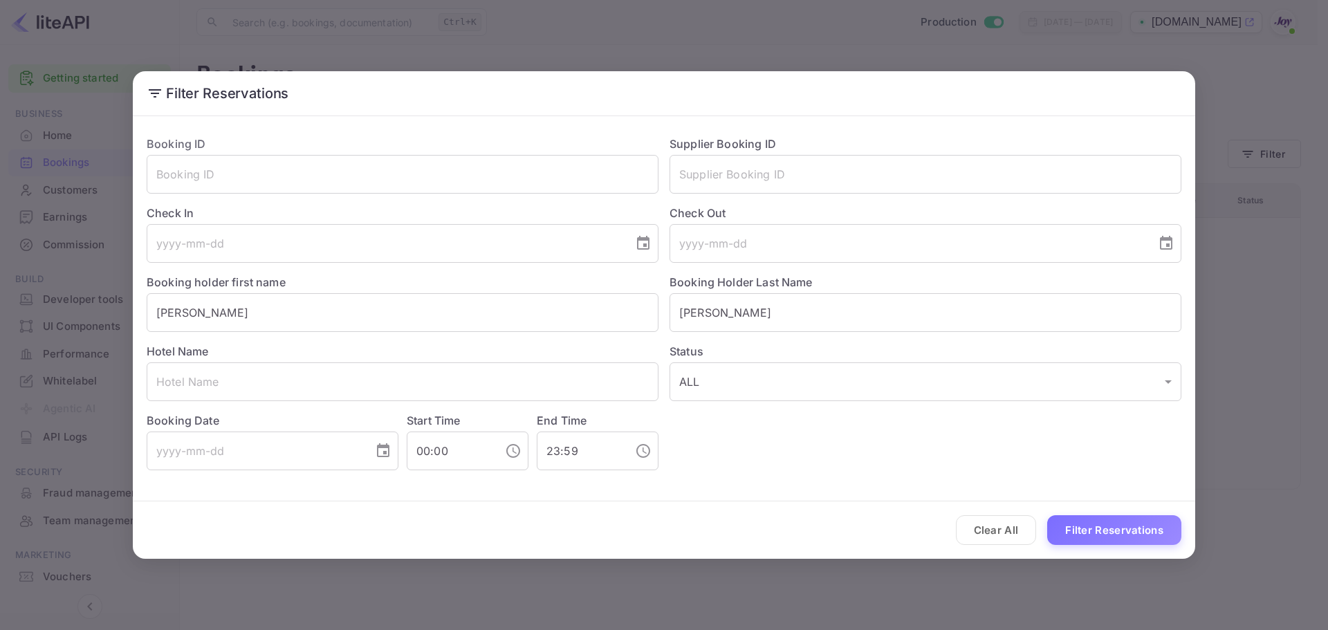
click at [1011, 532] on button "Clear All" at bounding box center [996, 530] width 81 height 30
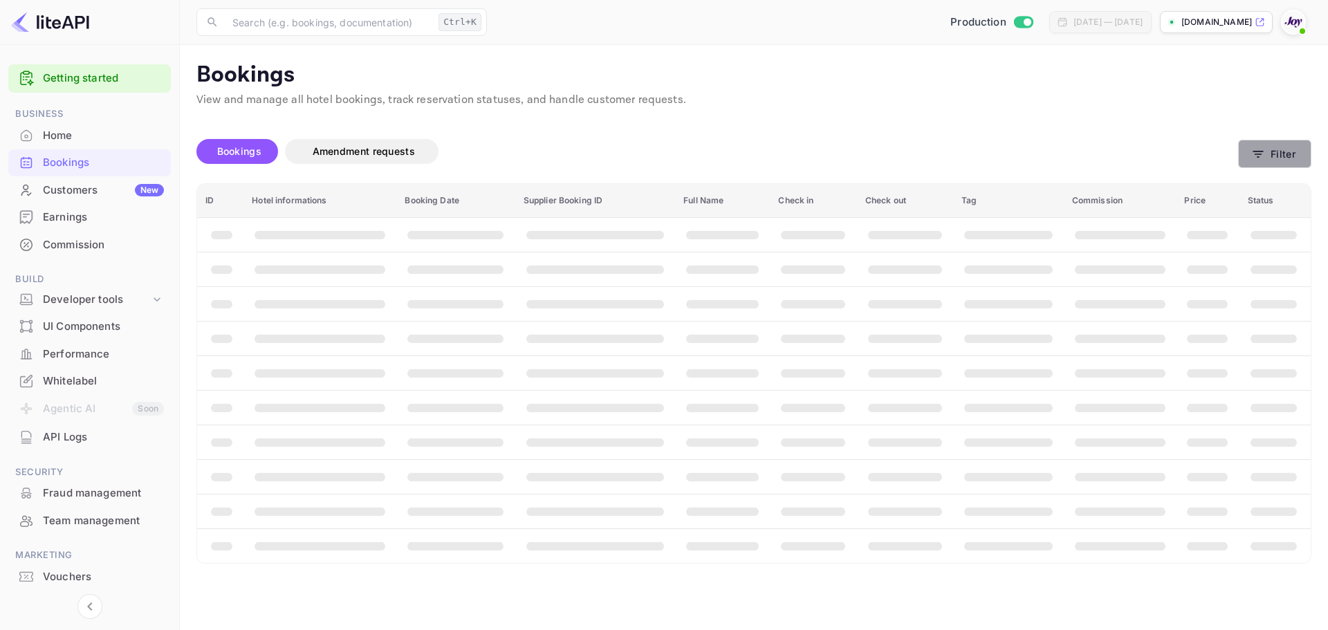
click at [1286, 152] on button "Filter" at bounding box center [1274, 154] width 73 height 28
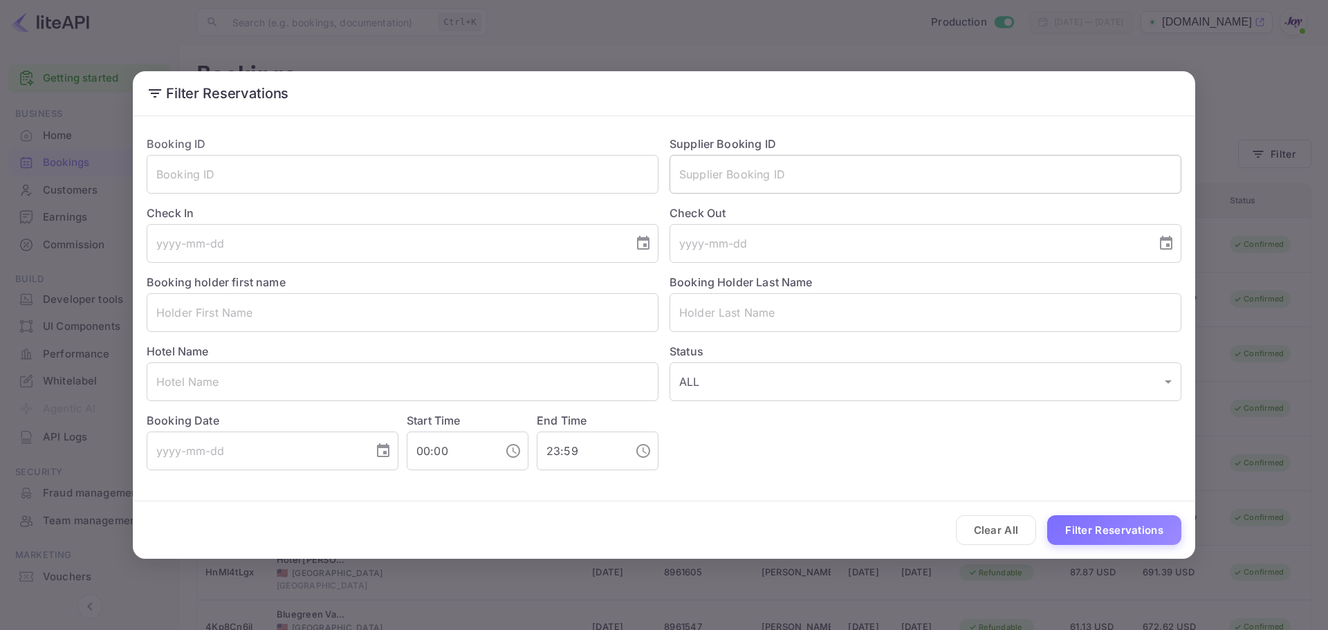
click at [723, 183] on input "text" at bounding box center [925, 174] width 512 height 39
paste input "5885923623"
type input "5885923623"
click at [1095, 529] on button "Filter Reservations" at bounding box center [1114, 530] width 134 height 30
click at [1239, 127] on div "Filter Reservations Booking ID ​ Supplier Booking ID 5885923623 ​ Check In ​ Ch…" at bounding box center [664, 315] width 1328 height 630
